Goal: Information Seeking & Learning: Learn about a topic

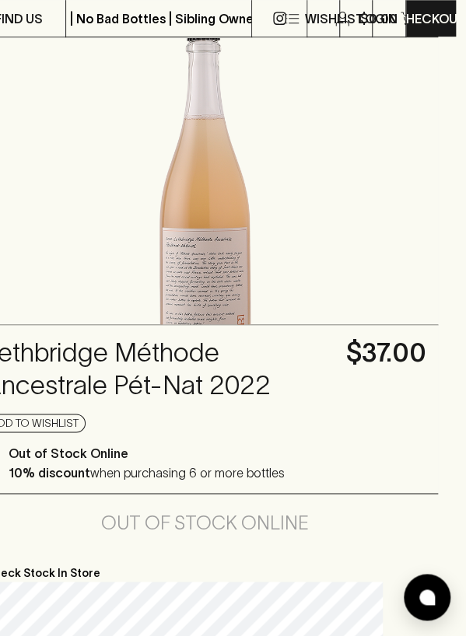
scroll to position [224, 334]
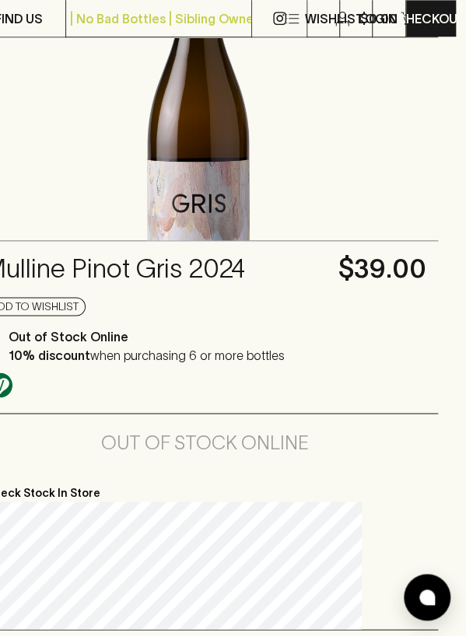
scroll to position [311, 313]
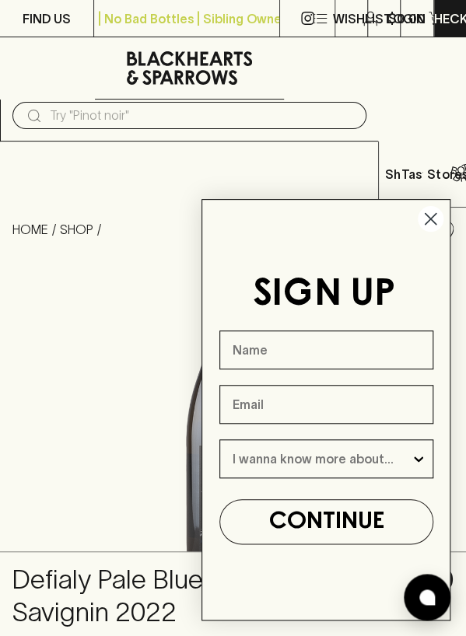
click at [435, 214] on icon "Close dialog" at bounding box center [430, 219] width 11 height 11
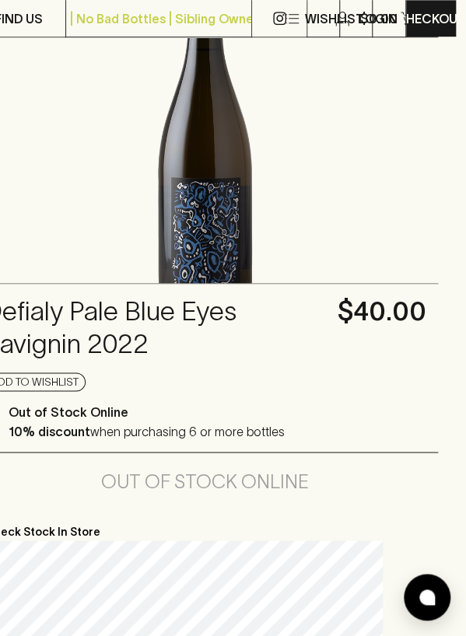
scroll to position [269, 334]
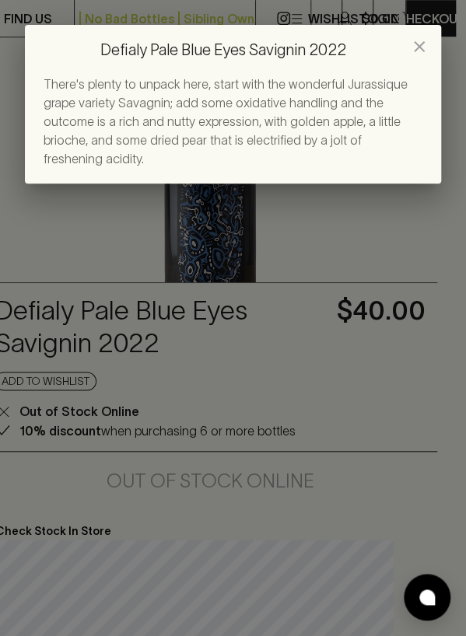
scroll to position [269, 322]
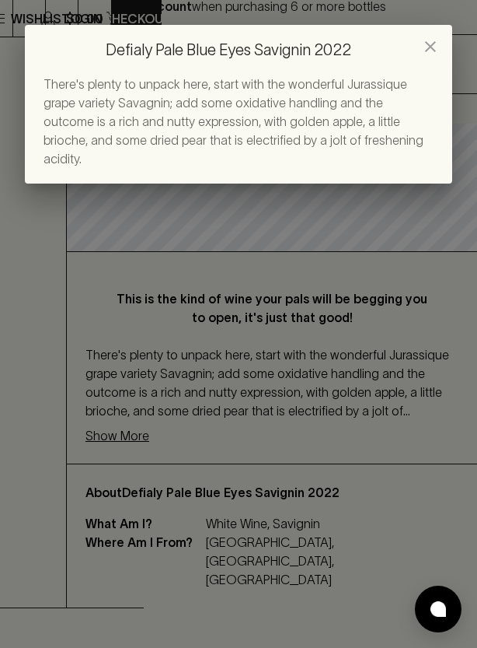
click at [115, 293] on div "Defialy Pale Blue Eyes Savignin 2022 There's plenty to unpack here, start with …" at bounding box center [238, 324] width 477 height 648
